Goal: Transaction & Acquisition: Purchase product/service

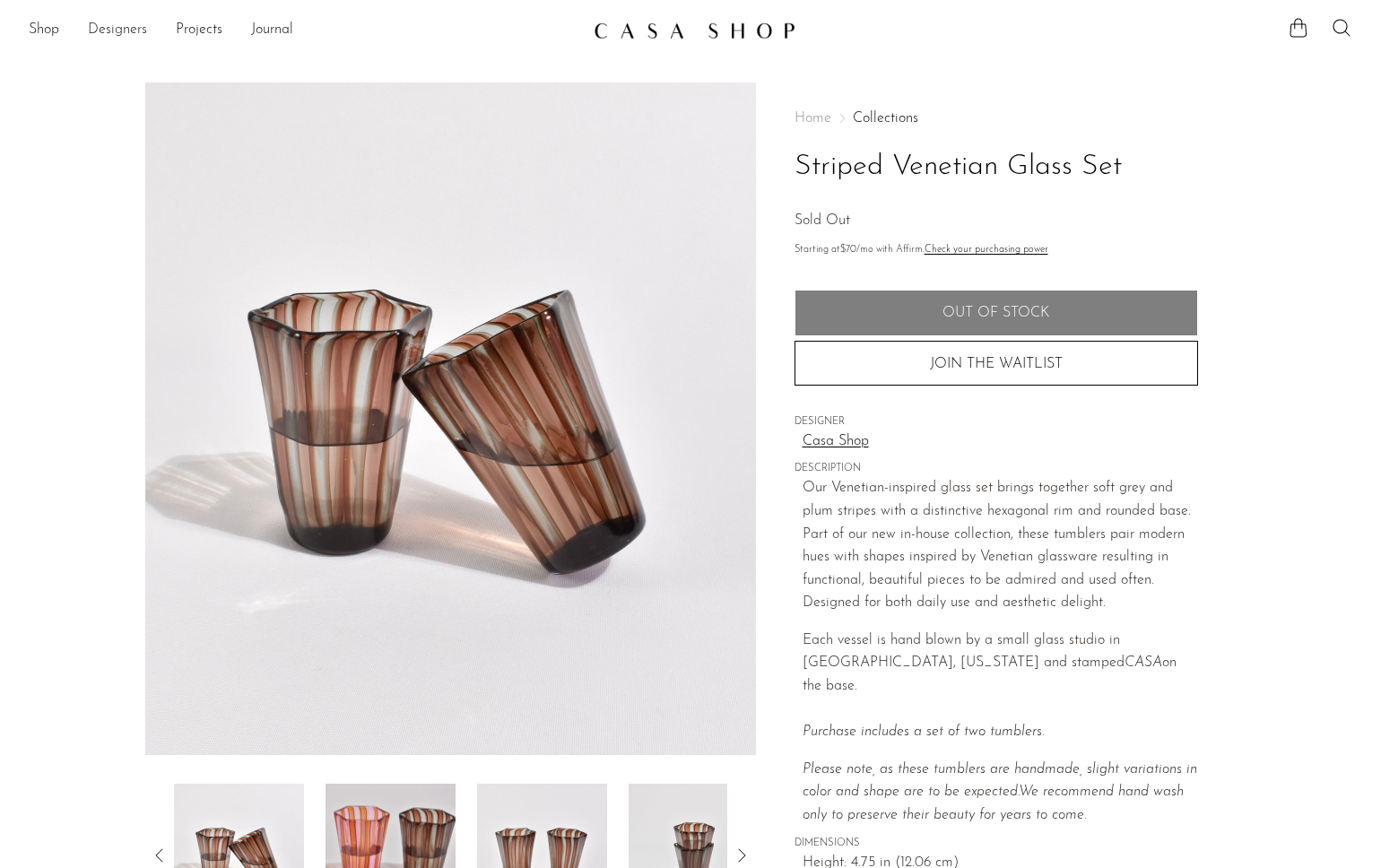
click at [126, 28] on link "Designers" at bounding box center [117, 30] width 59 height 23
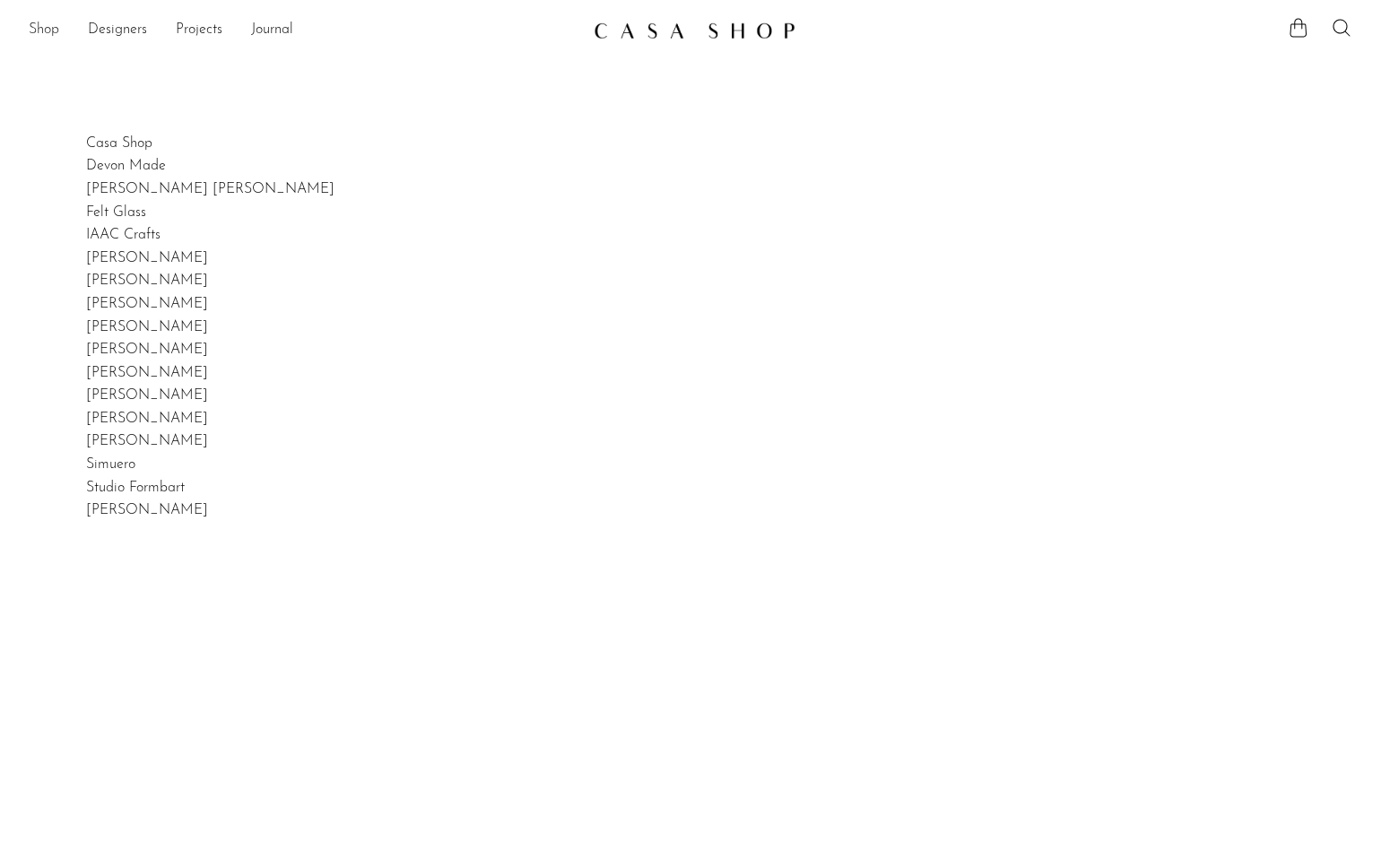
click at [40, 29] on link "Shop" at bounding box center [43, 30] width 30 height 23
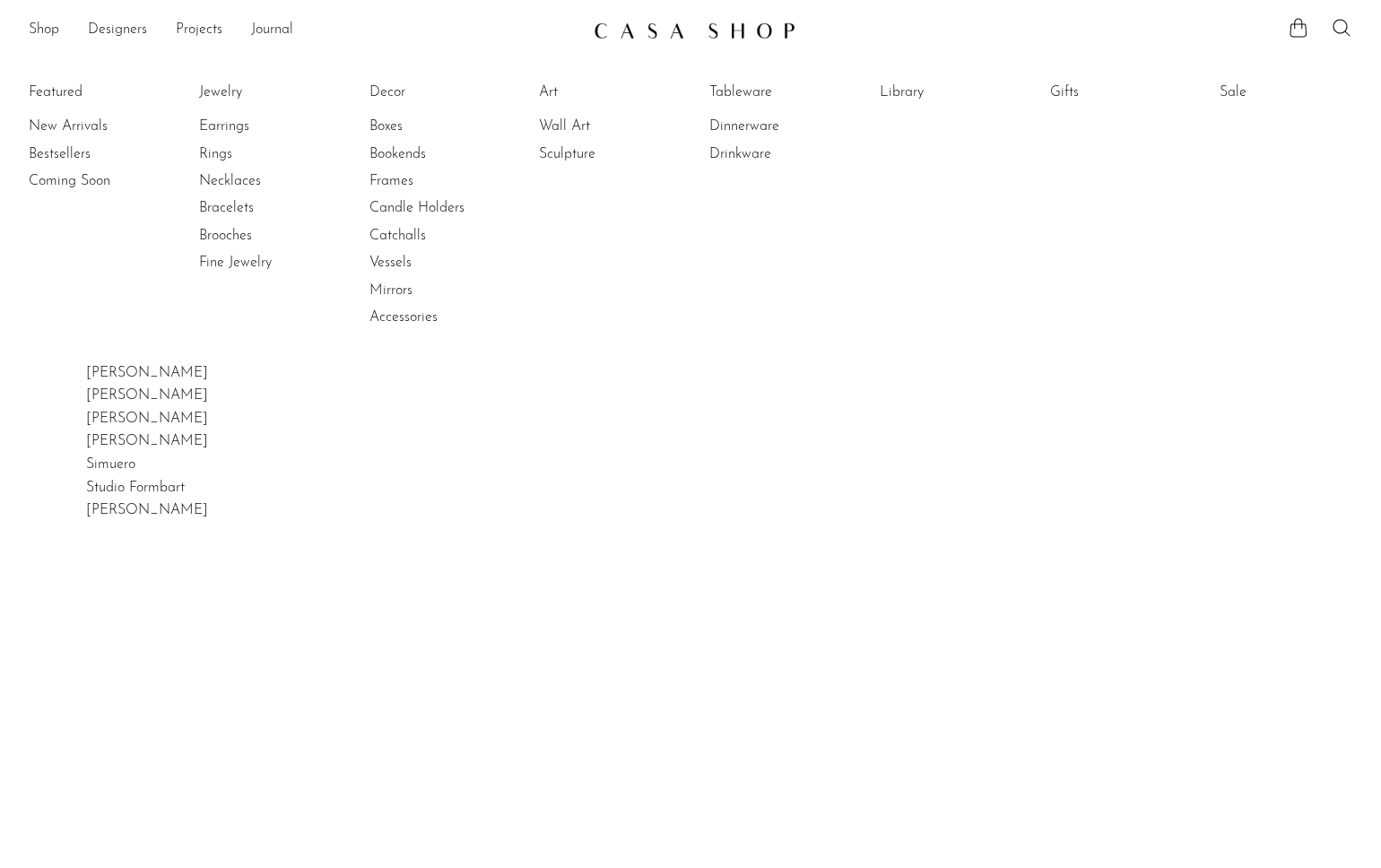
click at [42, 90] on li "Featured New Arrivals Bestsellers Coming Soon" at bounding box center [95, 206] width 133 height 260
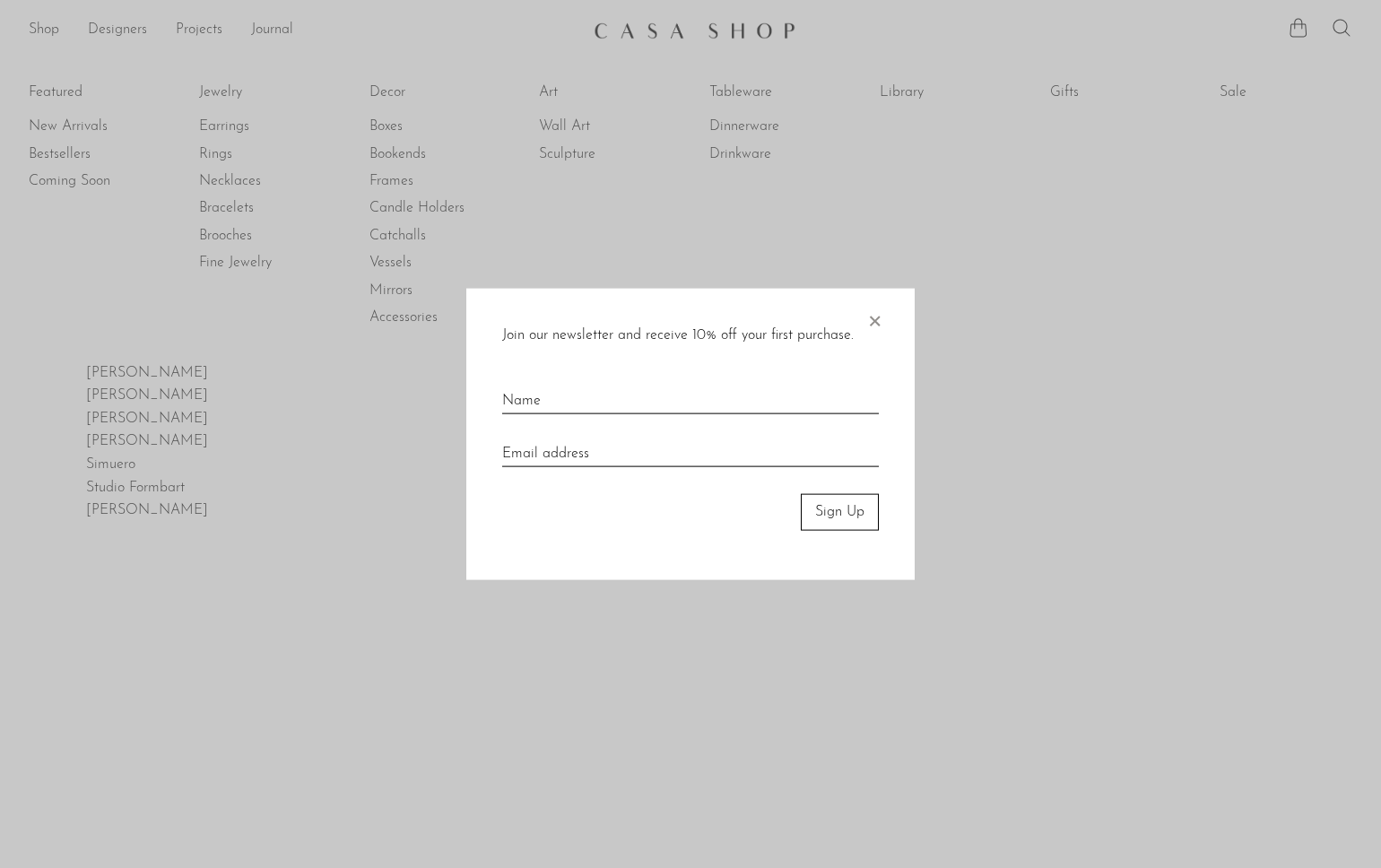
click at [871, 316] on span "×" at bounding box center [874, 317] width 18 height 58
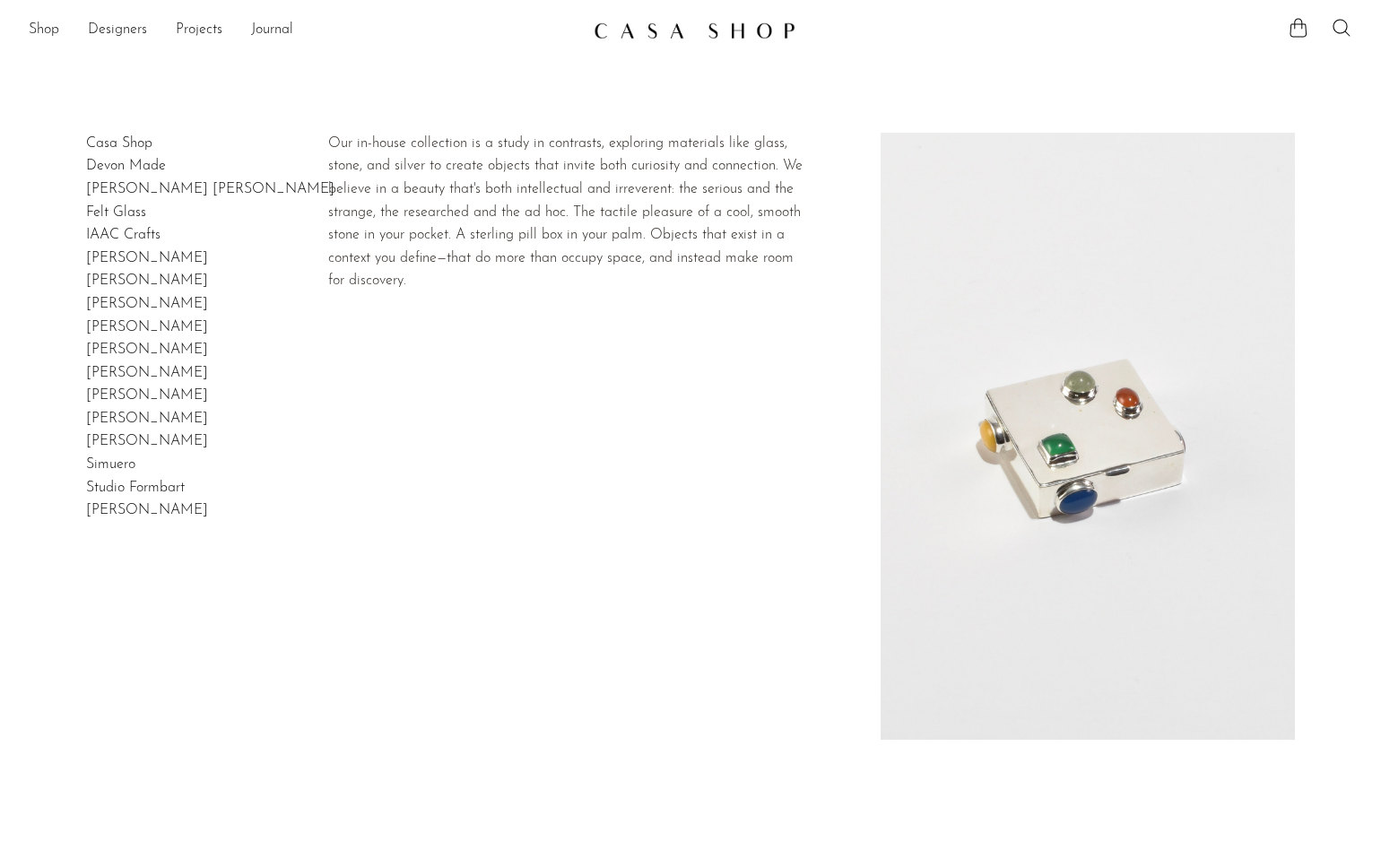
click at [124, 136] on link "Casa Shop" at bounding box center [119, 143] width 67 height 15
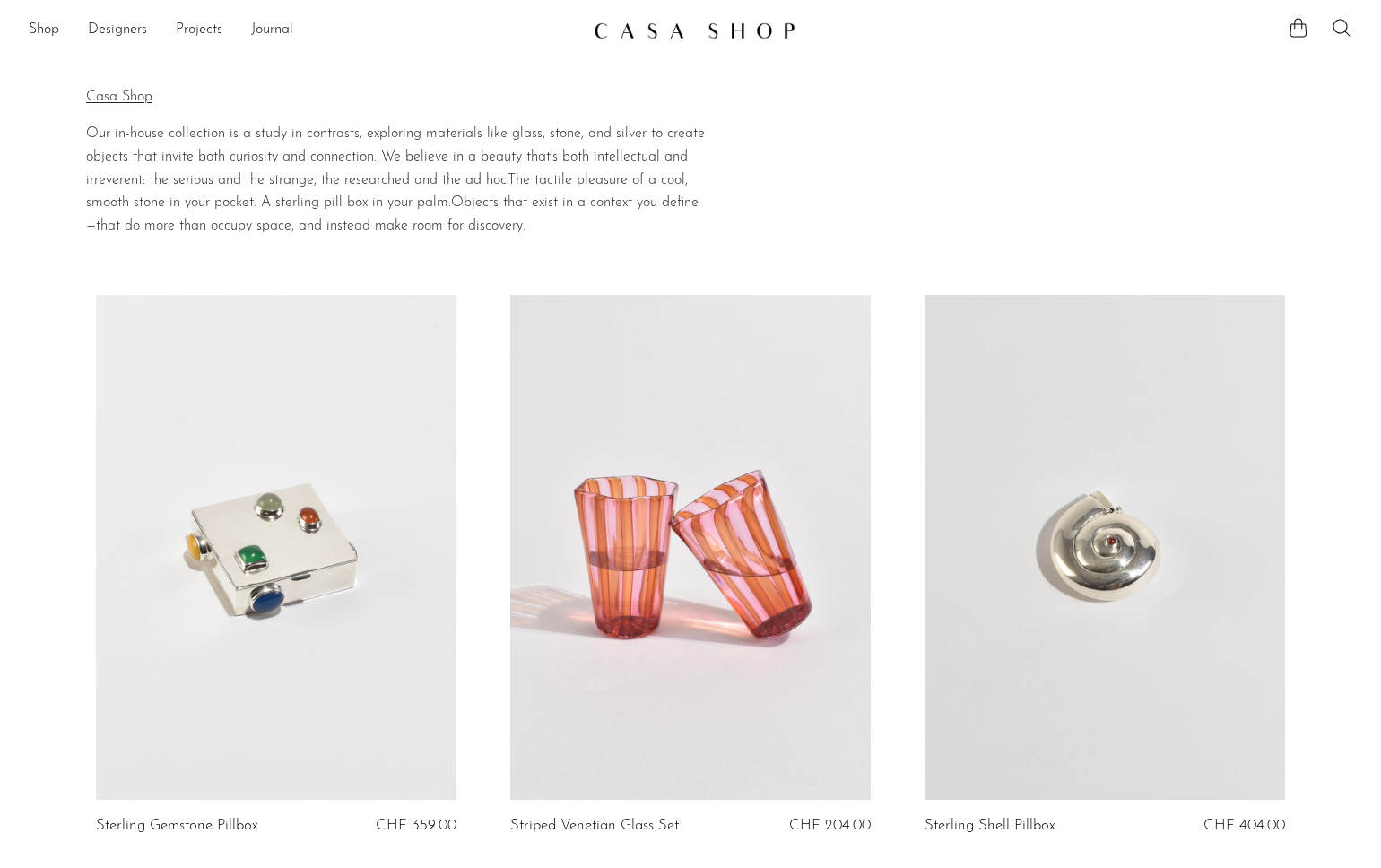
click at [683, 543] on link at bounding box center [690, 547] width 360 height 505
